Goal: Information Seeking & Learning: Learn about a topic

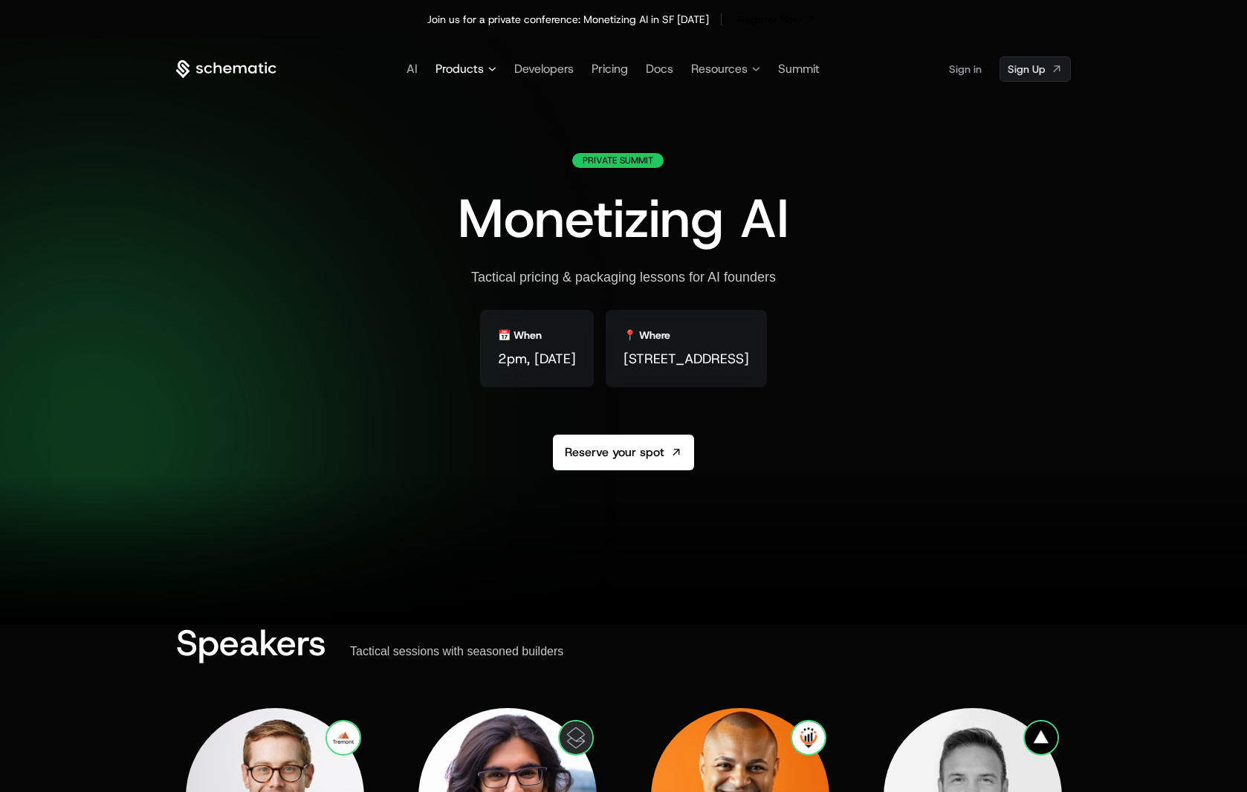
click at [475, 66] on span "Products" at bounding box center [460, 69] width 48 height 18
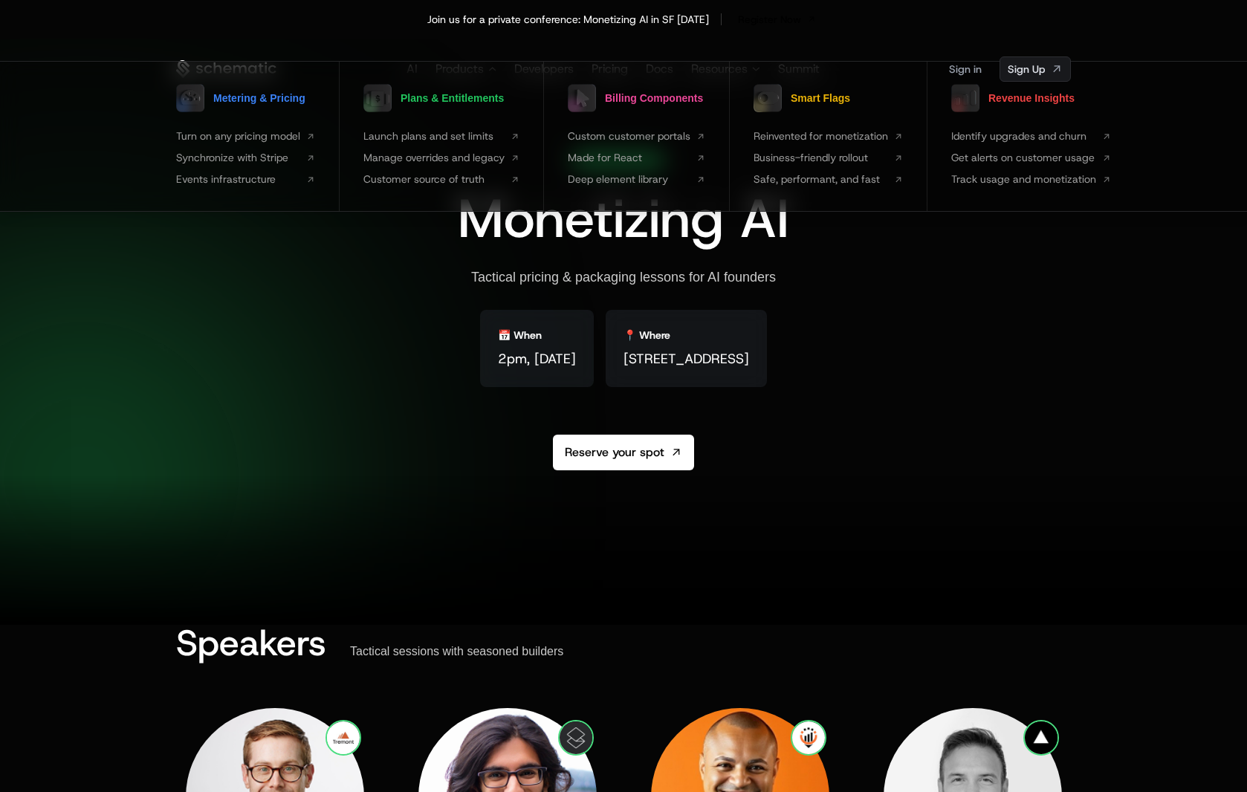
click at [991, 321] on div "Private Summit Monetizing AI Tactical pricing & packaging lessons for AI founde…" at bounding box center [623, 347] width 895 height 389
click at [1027, 314] on div "Private Summit Monetizing AI Tactical pricing & packaging lessons for AI founde…" at bounding box center [623, 347] width 895 height 389
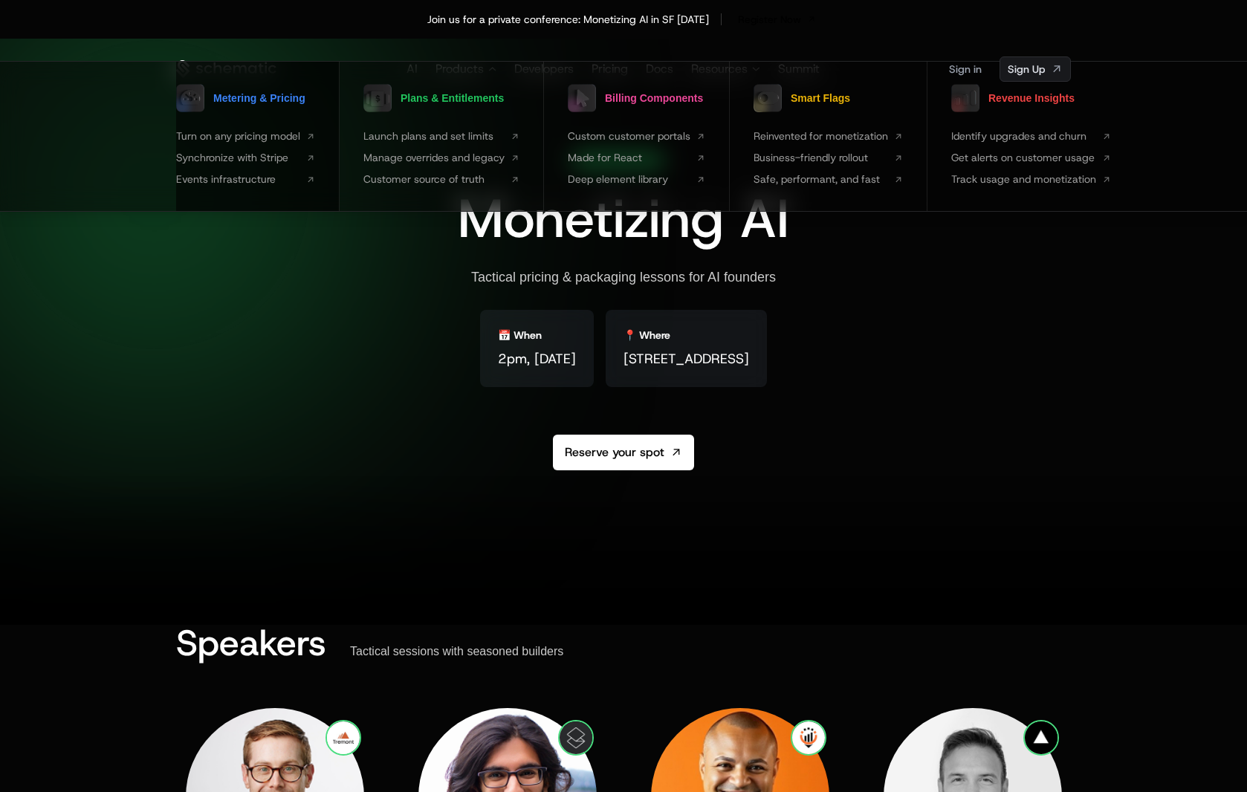
click at [277, 100] on span "Metering & Pricing" at bounding box center [259, 98] width 92 height 10
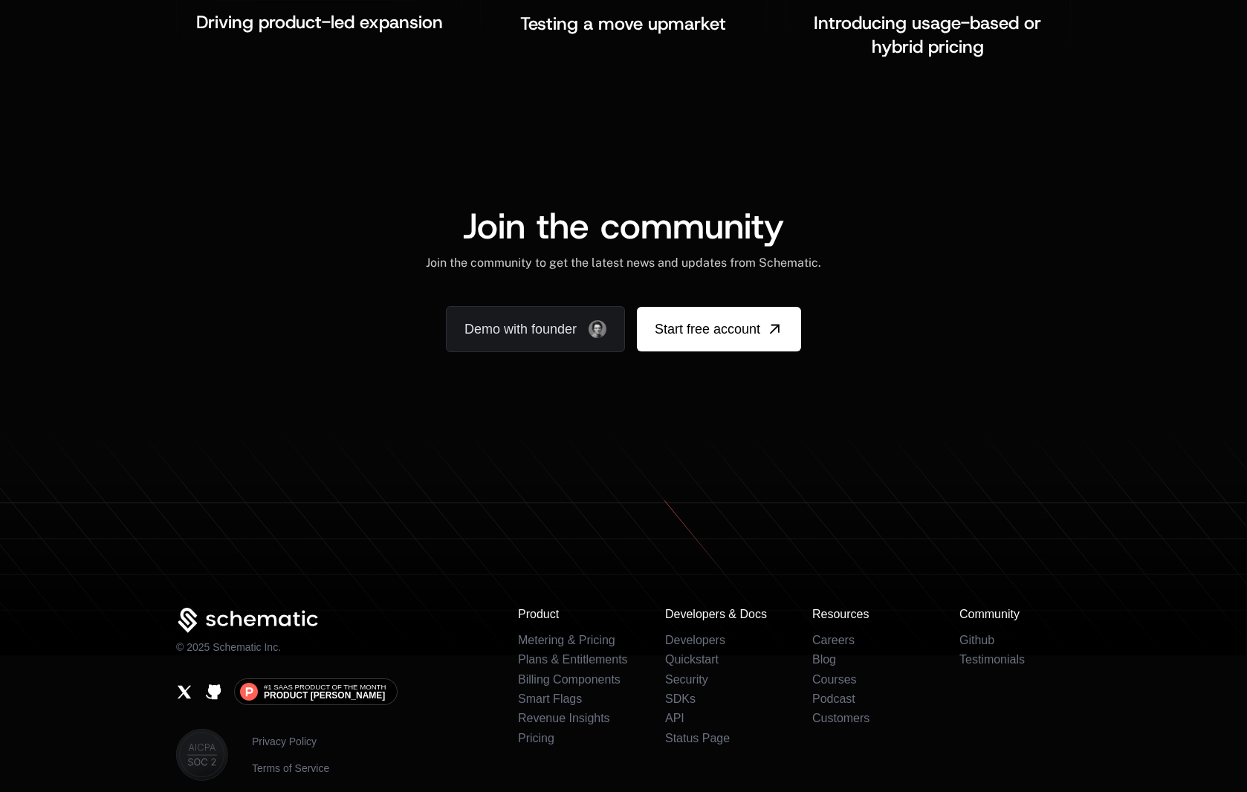
scroll to position [2707, 0]
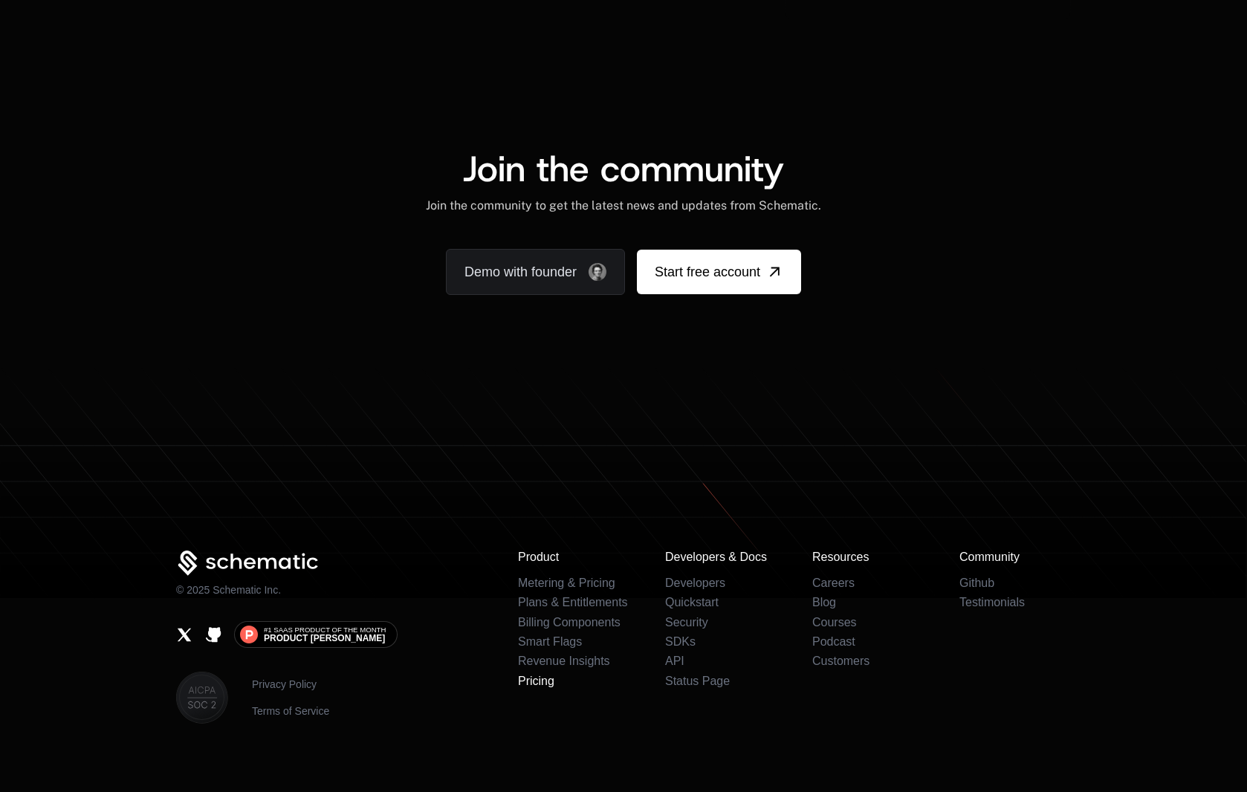
click at [541, 675] on link "Pricing" at bounding box center [536, 681] width 36 height 13
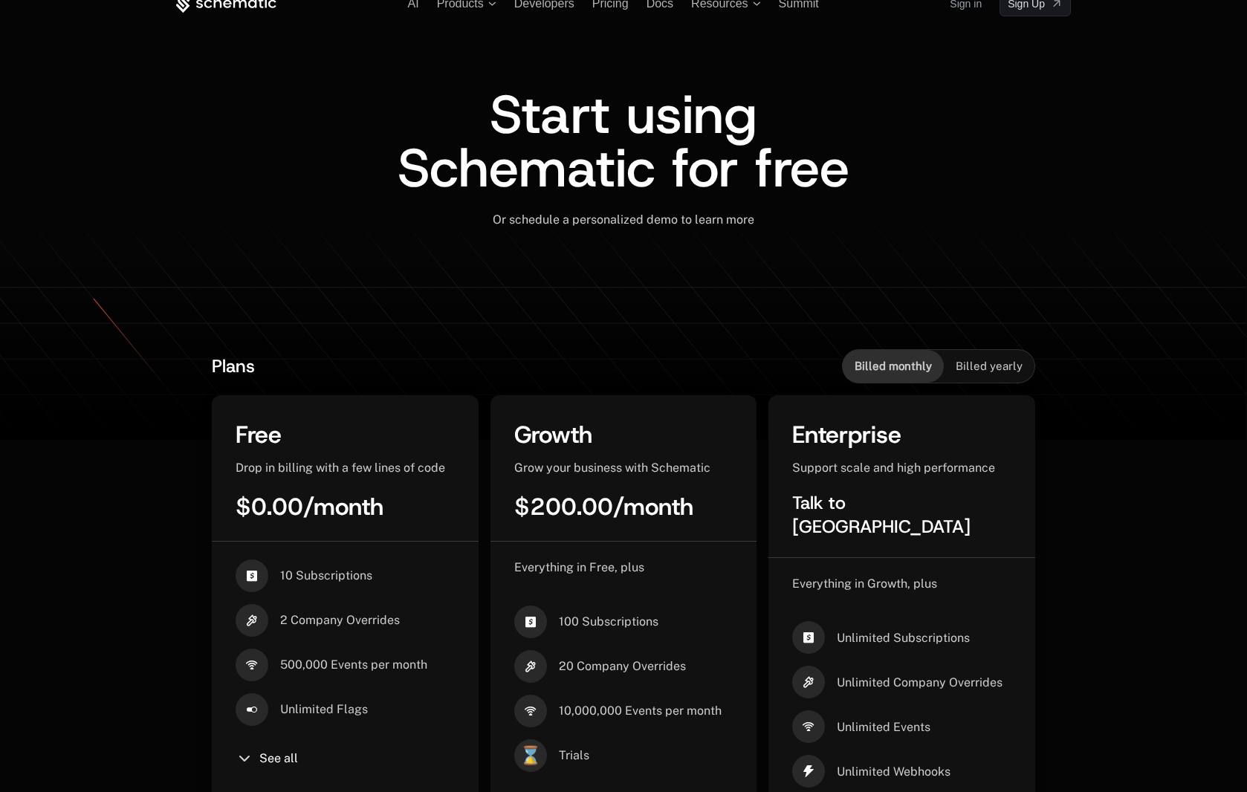
scroll to position [28, 0]
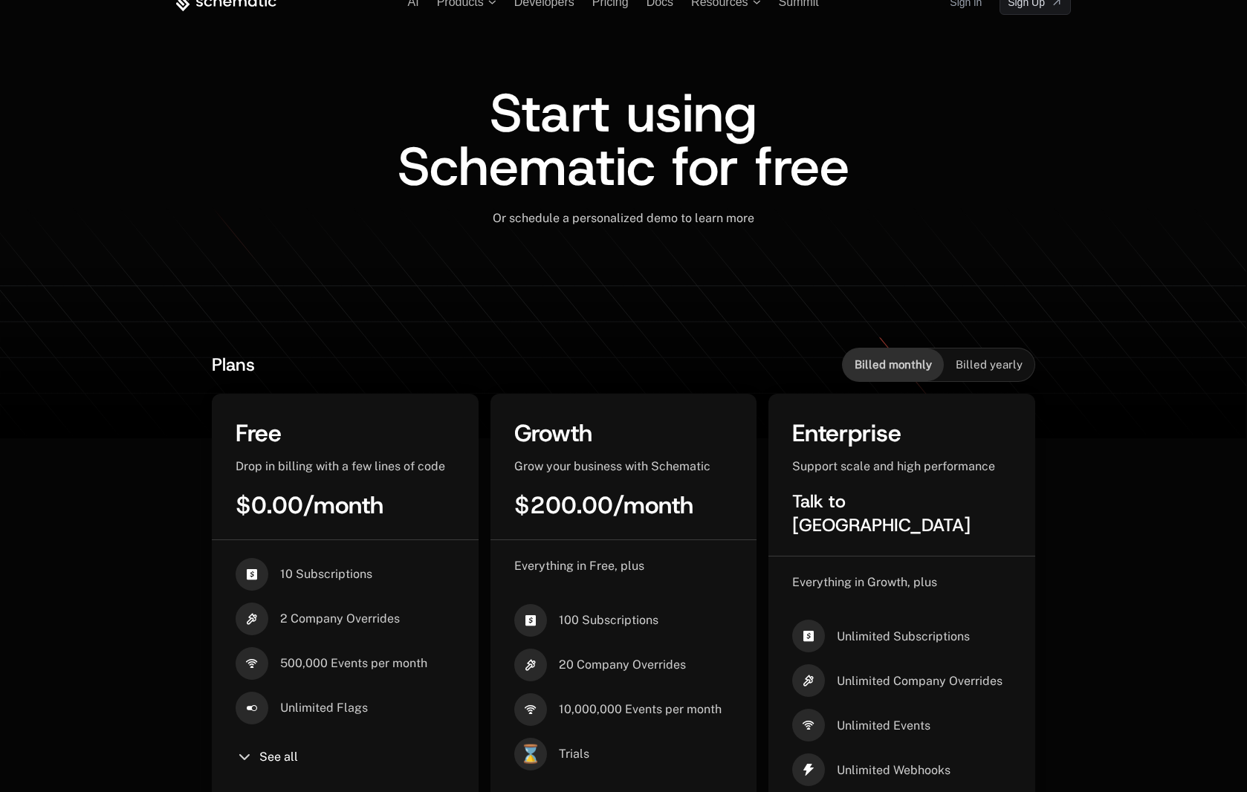
click at [985, 358] on span "Billed yearly" at bounding box center [989, 365] width 67 height 15
click at [919, 366] on span "Billed monthly" at bounding box center [893, 365] width 77 height 15
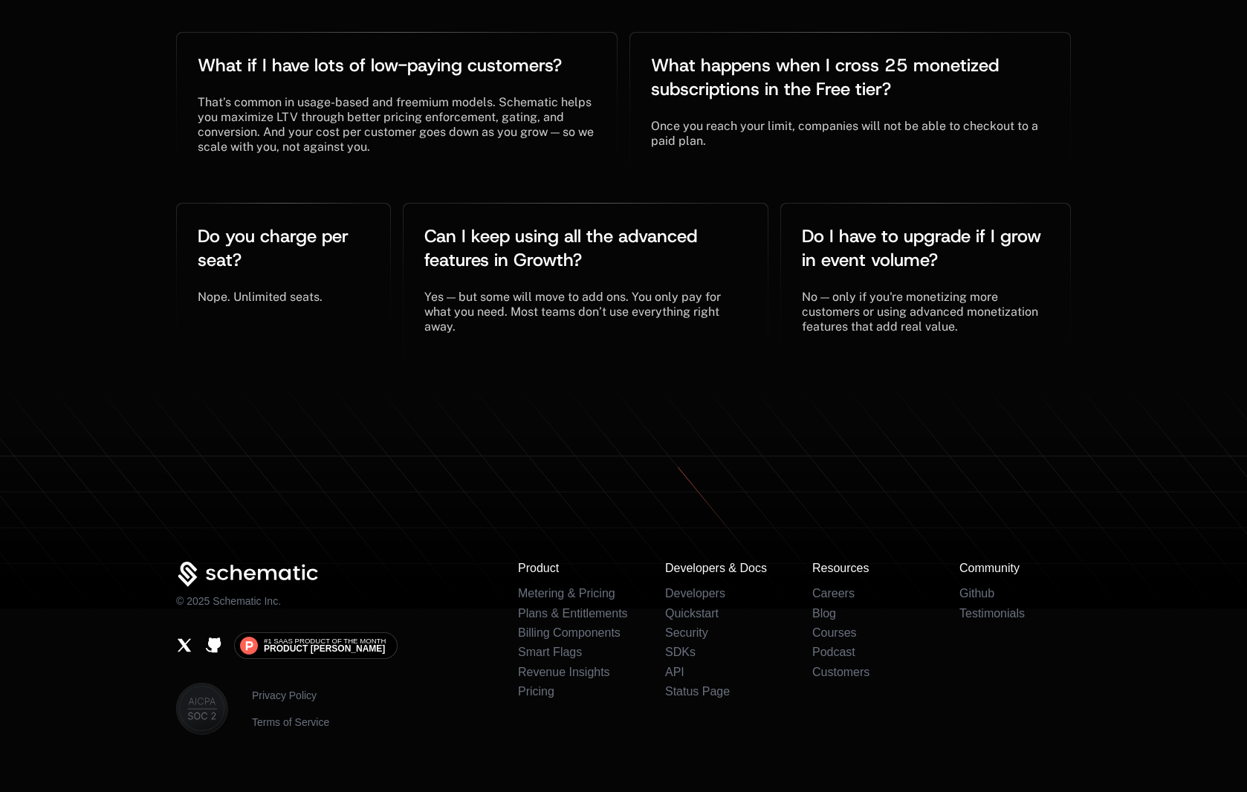
scroll to position [3183, 0]
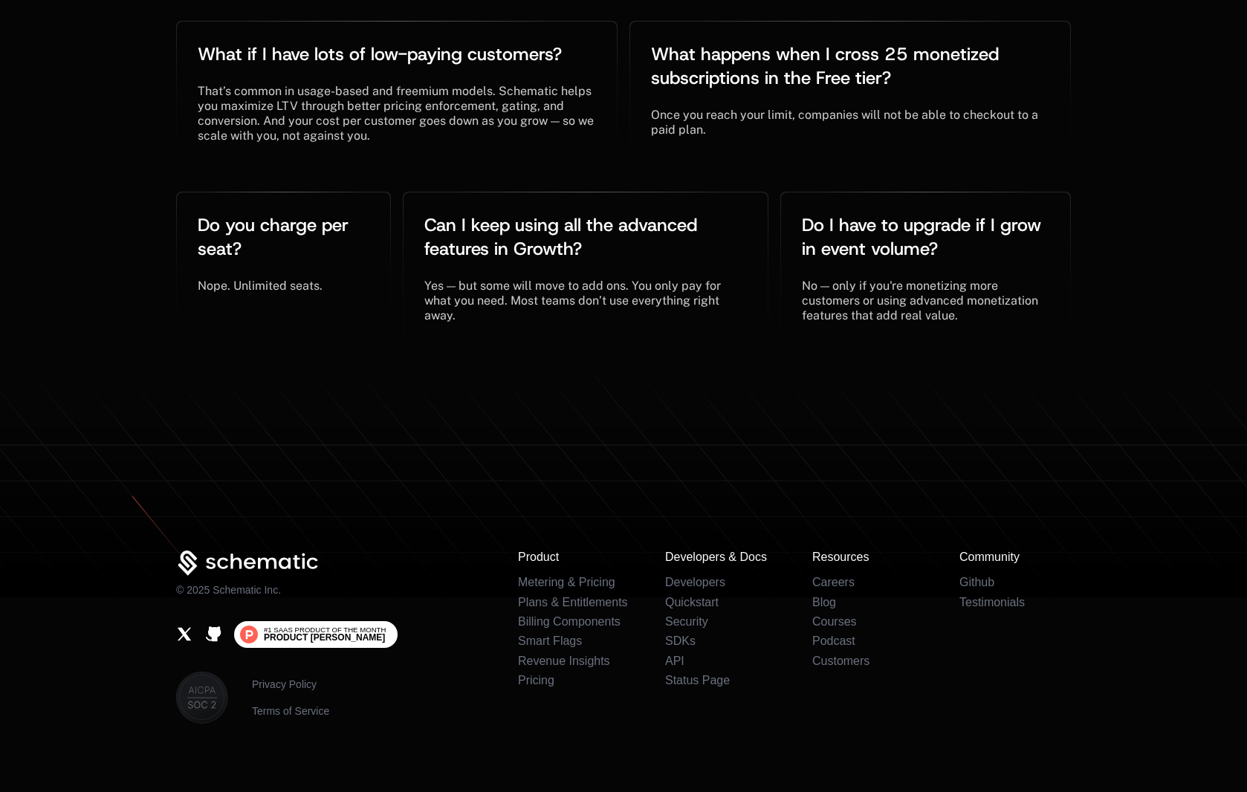
click at [318, 633] on span "Product [PERSON_NAME]" at bounding box center [324, 637] width 121 height 9
